Goal: Task Accomplishment & Management: Use online tool/utility

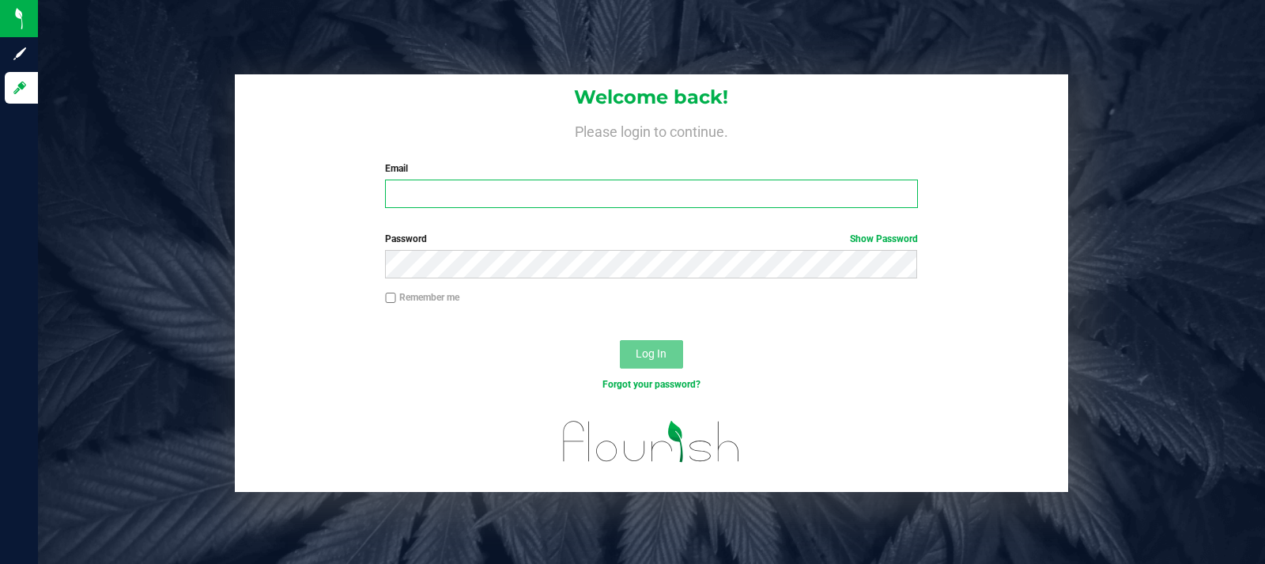
type input "[DOMAIN_NAME][EMAIL_ADDRESS][DOMAIN_NAME]"
click at [636, 190] on input "[DOMAIN_NAME][EMAIL_ADDRESS][DOMAIN_NAME]" at bounding box center [651, 193] width 532 height 28
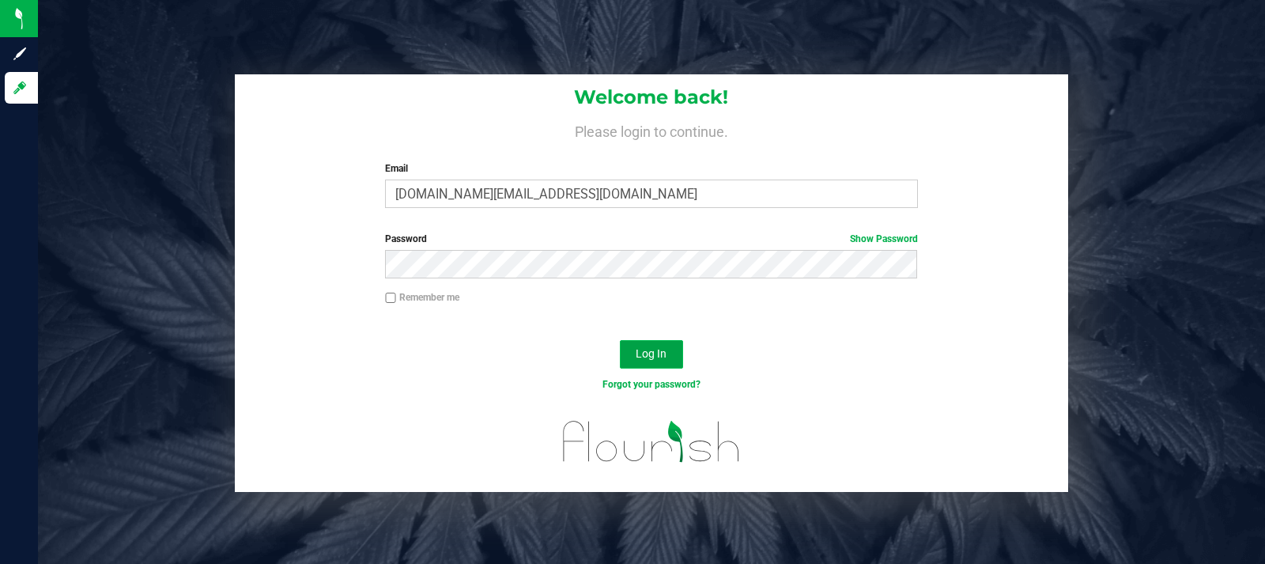
click at [648, 347] on span "Log In" at bounding box center [651, 353] width 31 height 13
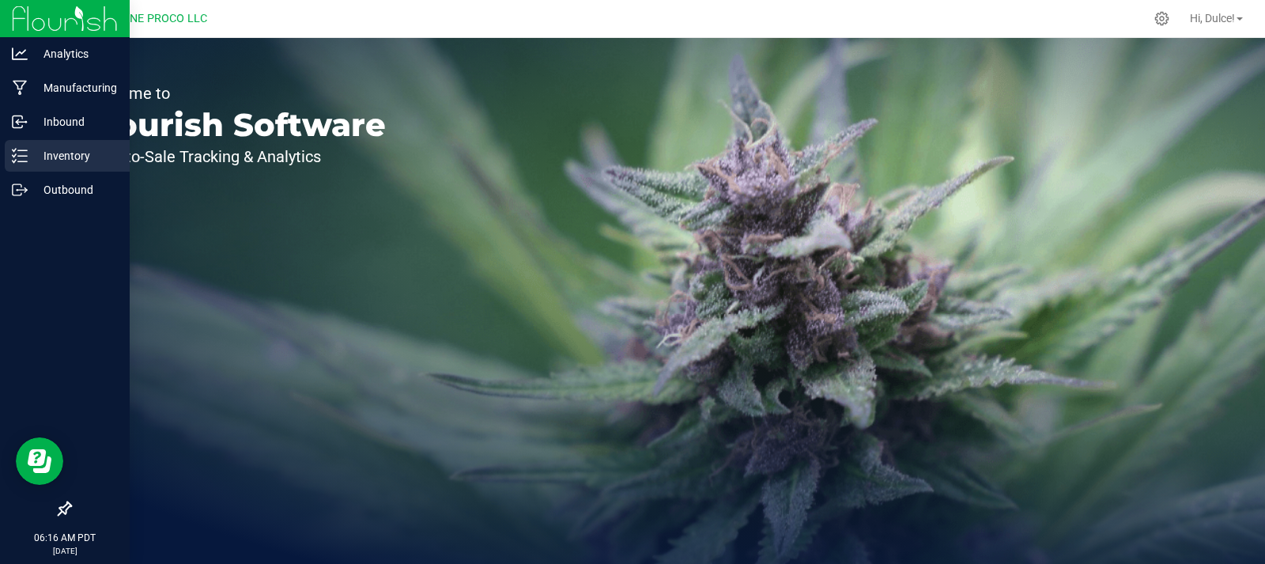
click at [41, 168] on div "Inventory" at bounding box center [67, 156] width 125 height 32
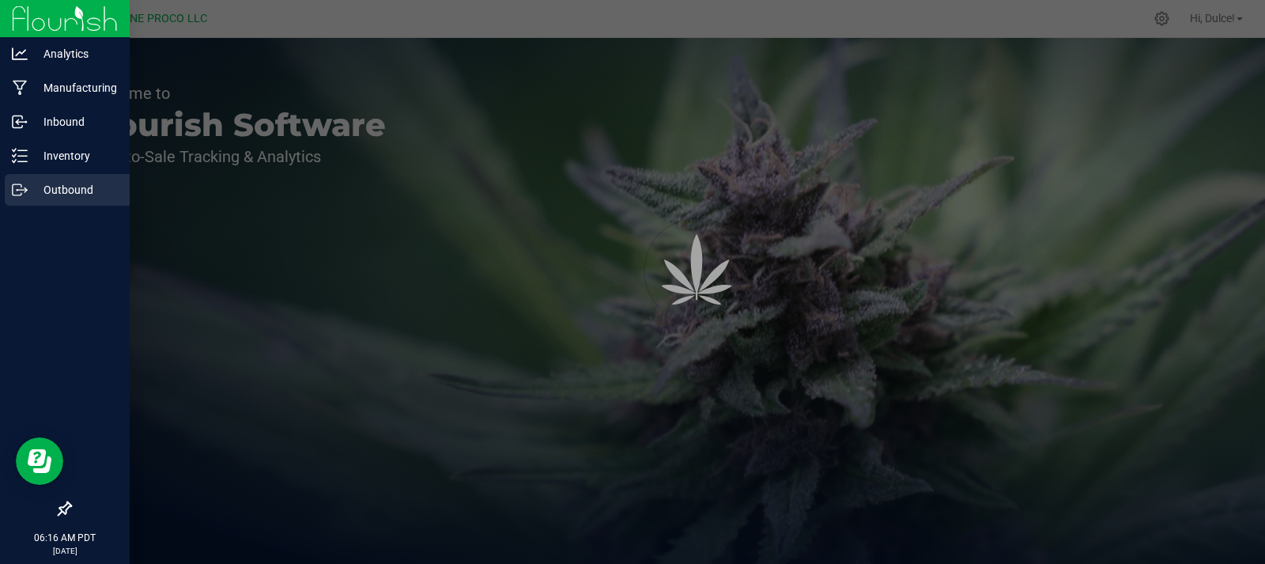
click at [49, 191] on p "Outbound" at bounding box center [75, 189] width 95 height 19
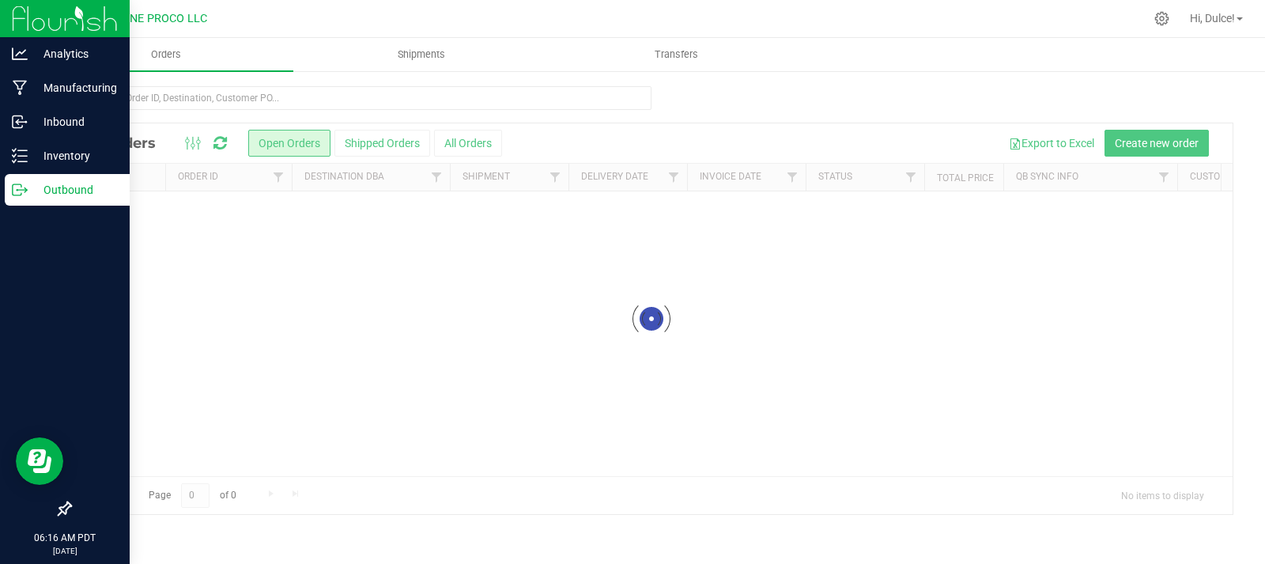
click at [36, 191] on p "Outbound" at bounding box center [75, 189] width 95 height 19
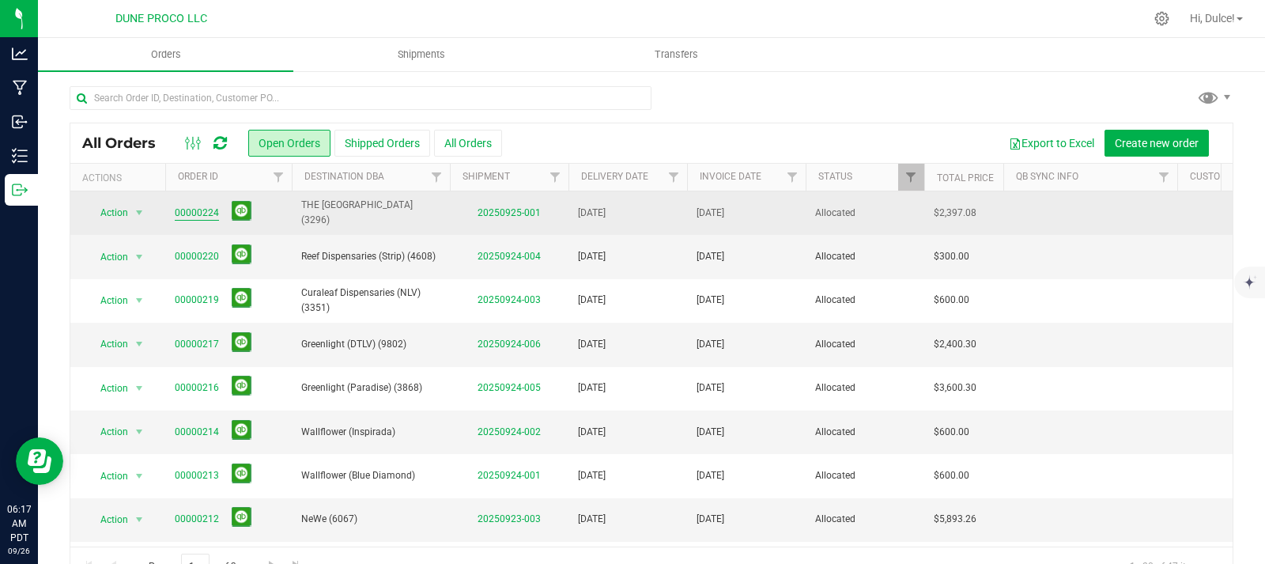
click at [203, 210] on link "00000224" at bounding box center [197, 213] width 44 height 15
click at [123, 217] on span "Action" at bounding box center [107, 213] width 43 height 22
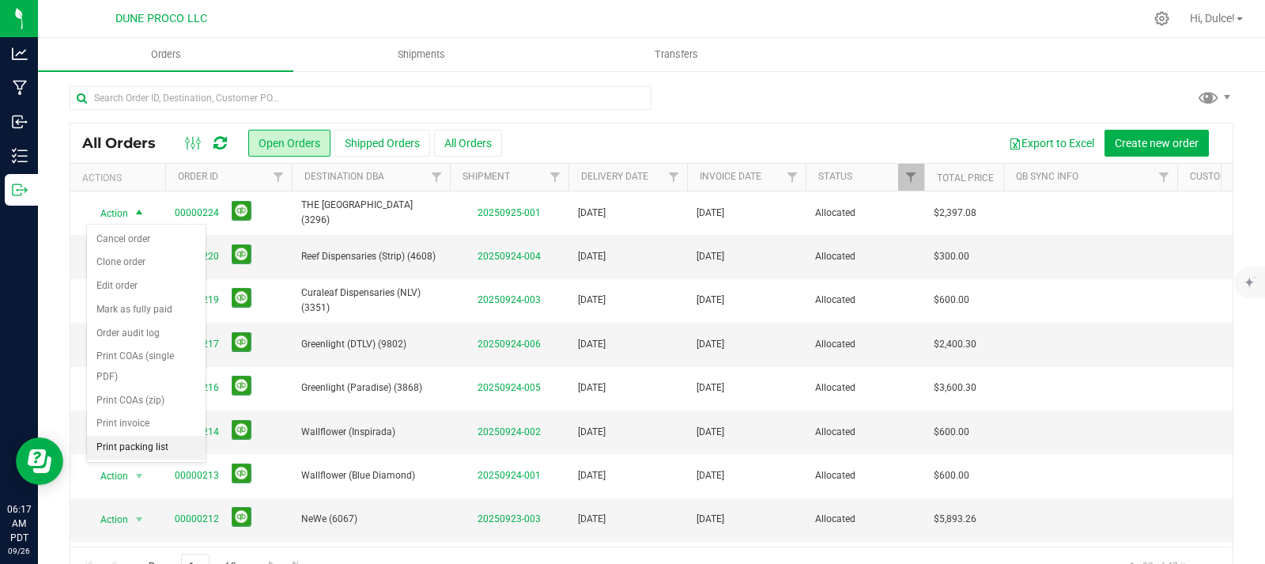
click at [121, 451] on li "Print packing list" at bounding box center [146, 448] width 119 height 24
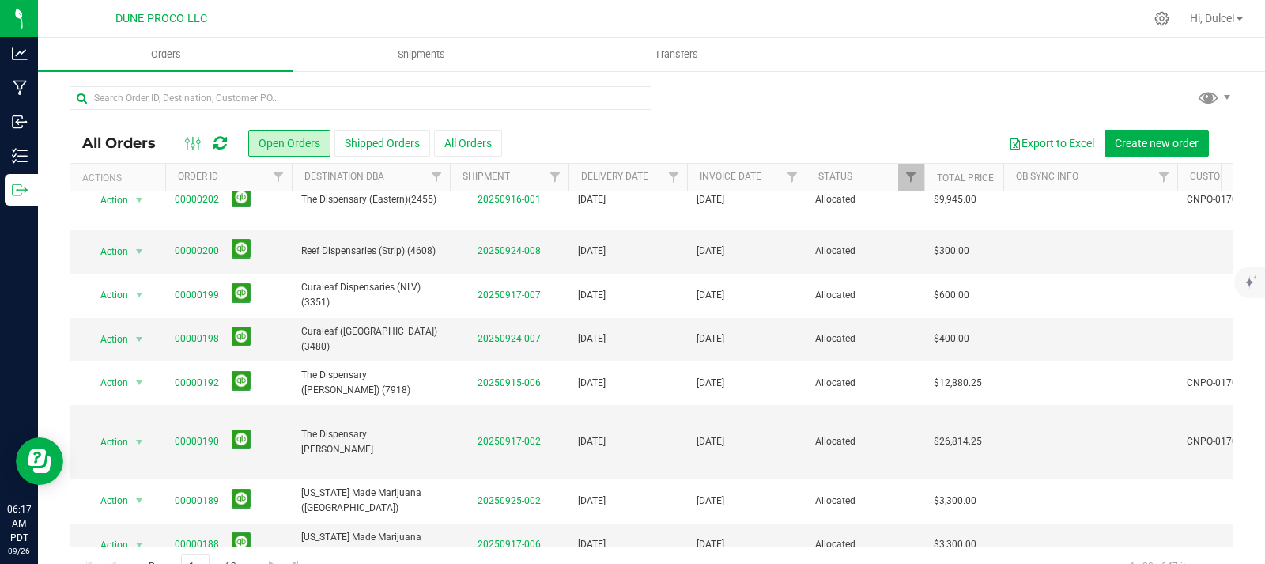
scroll to position [563, 0]
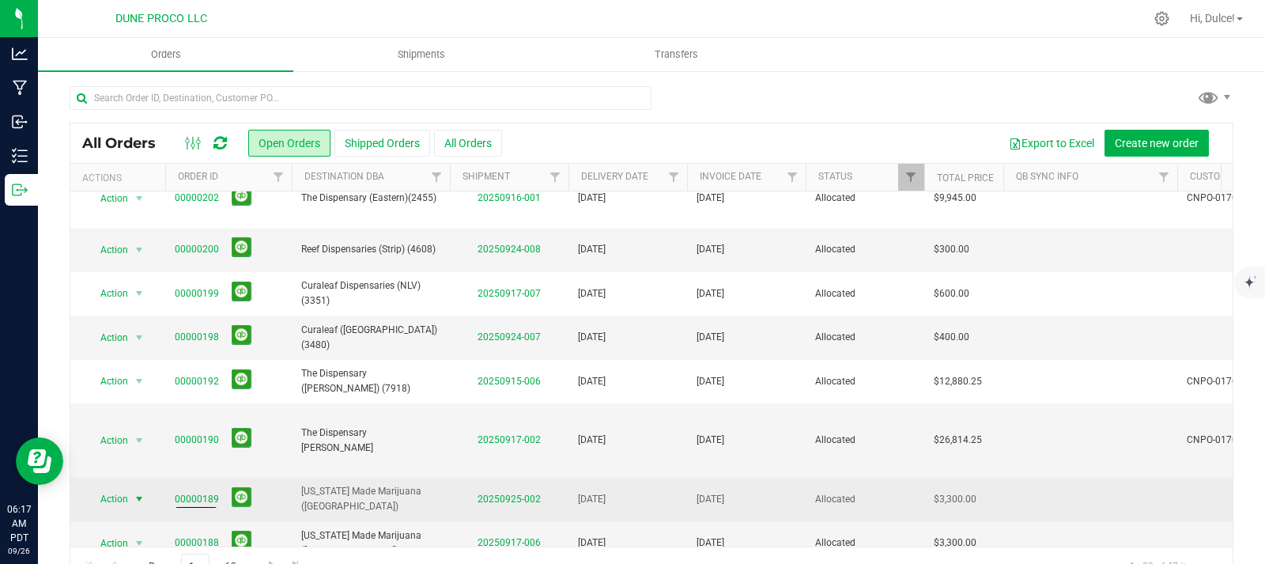
click at [126, 488] on span "Action" at bounding box center [107, 499] width 43 height 22
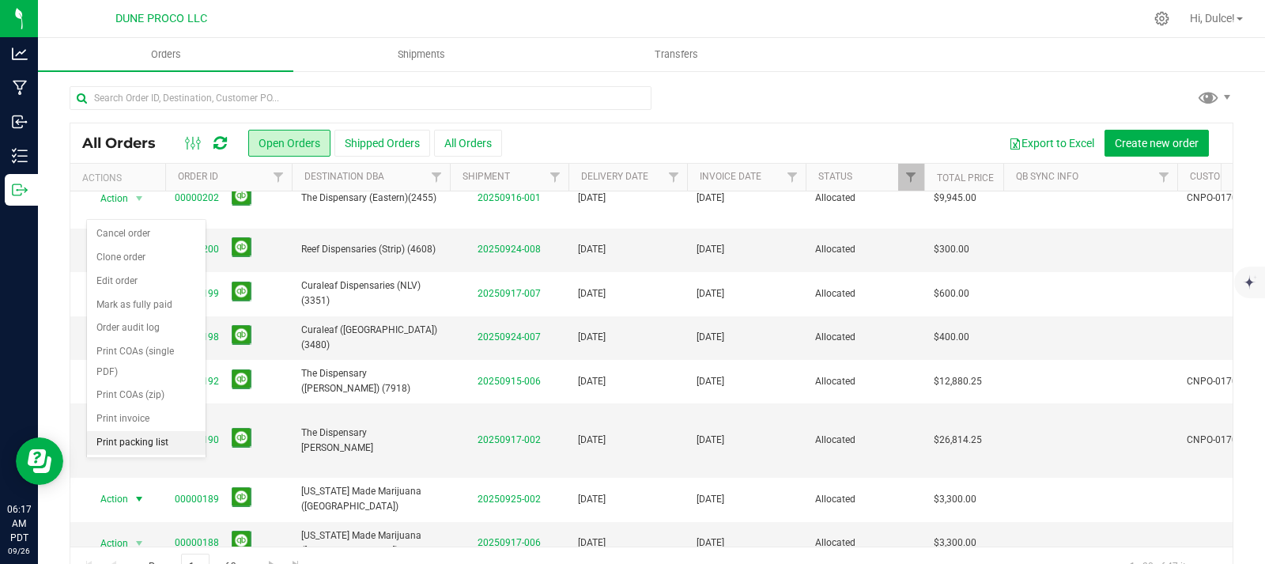
click at [139, 442] on li "Print packing list" at bounding box center [146, 443] width 119 height 24
